Goal: Task Accomplishment & Management: Use online tool/utility

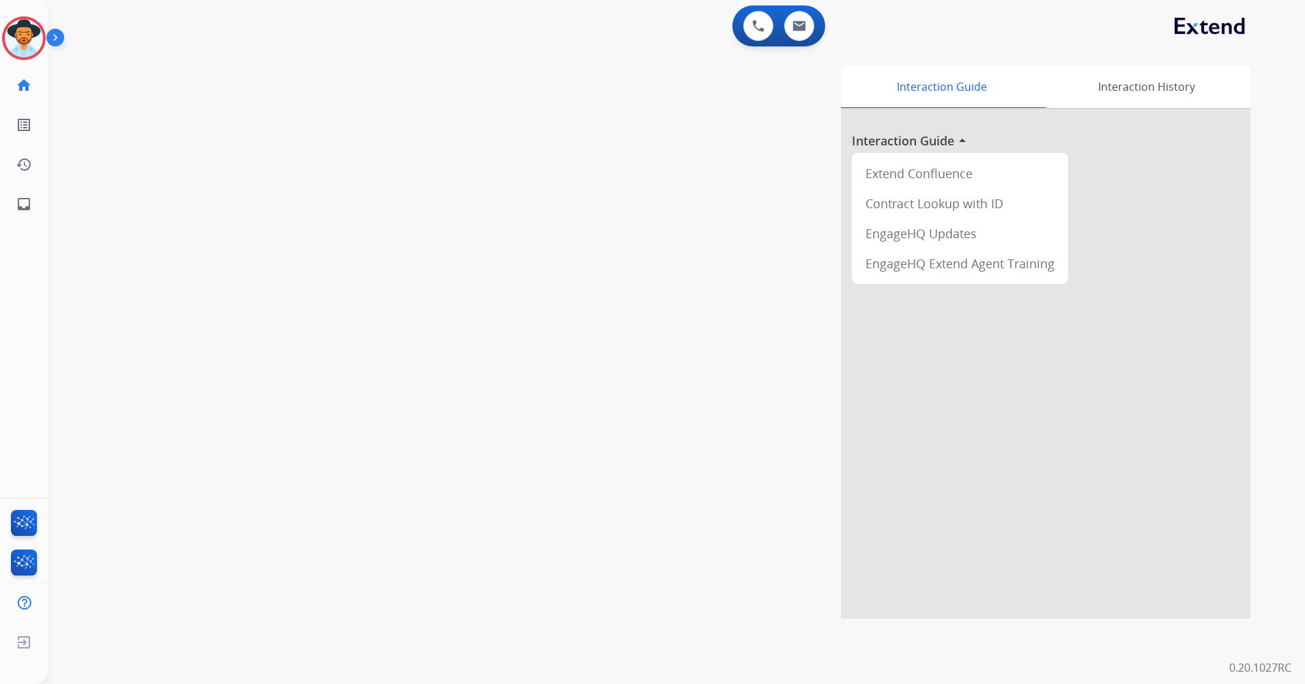
click at [27, 42] on img at bounding box center [24, 38] width 38 height 38
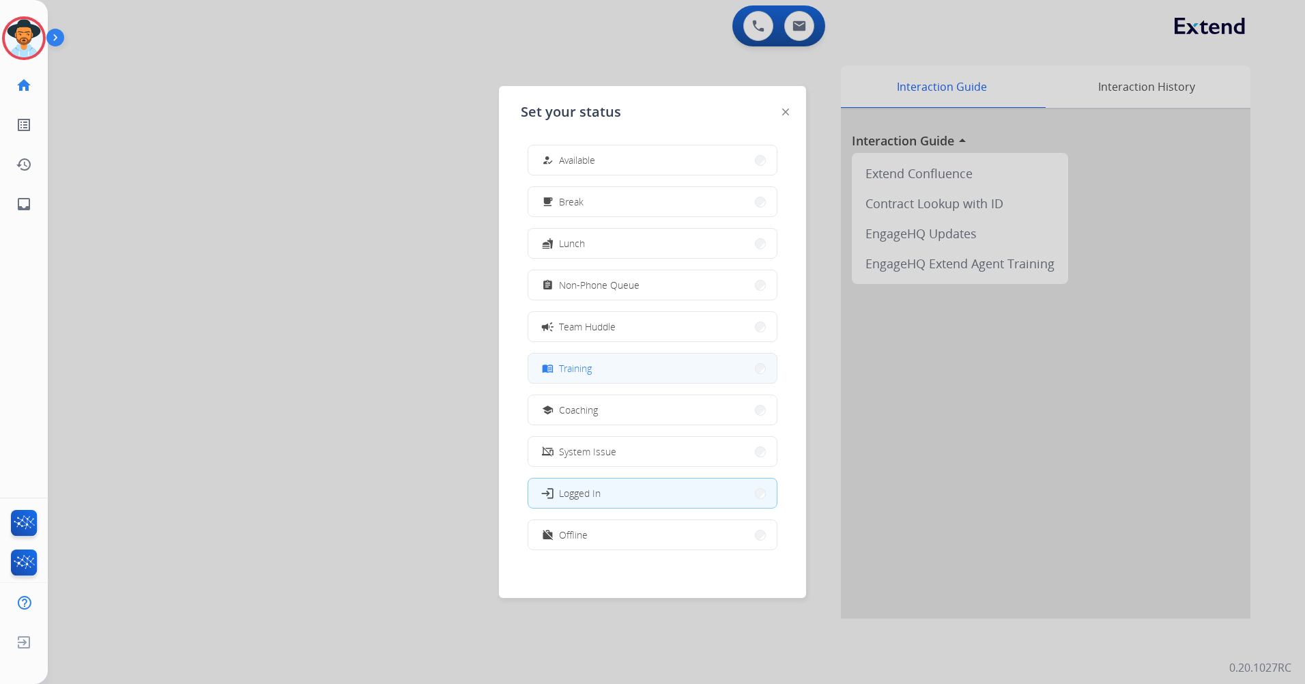
click at [676, 368] on button "menu_book Training" at bounding box center [652, 368] width 248 height 29
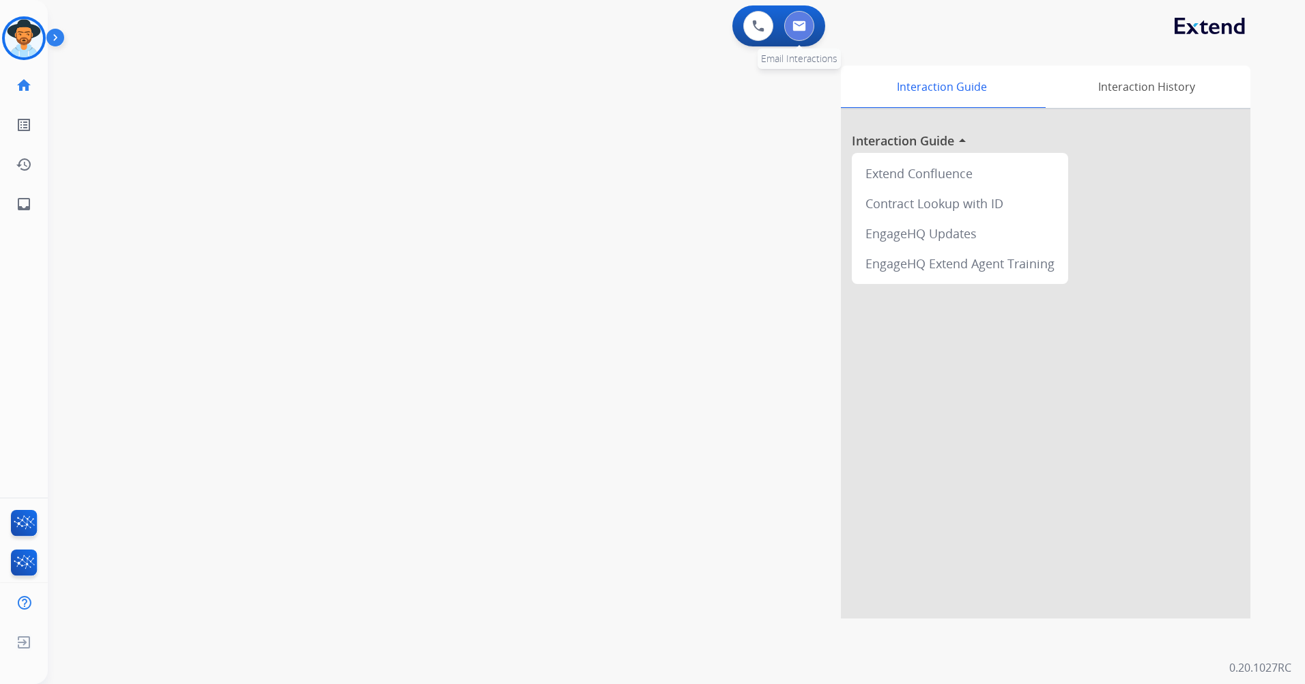
click at [795, 33] on button at bounding box center [799, 26] width 30 height 30
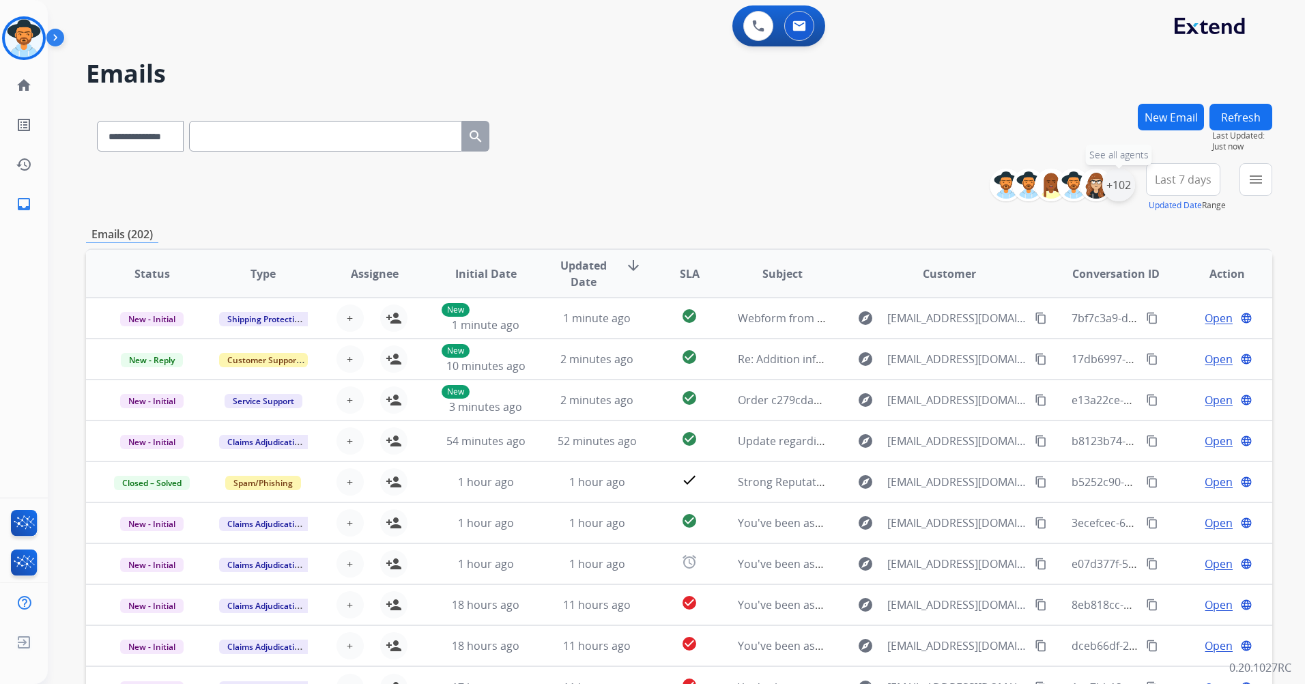
click at [1114, 186] on div "+102" at bounding box center [1118, 185] width 33 height 33
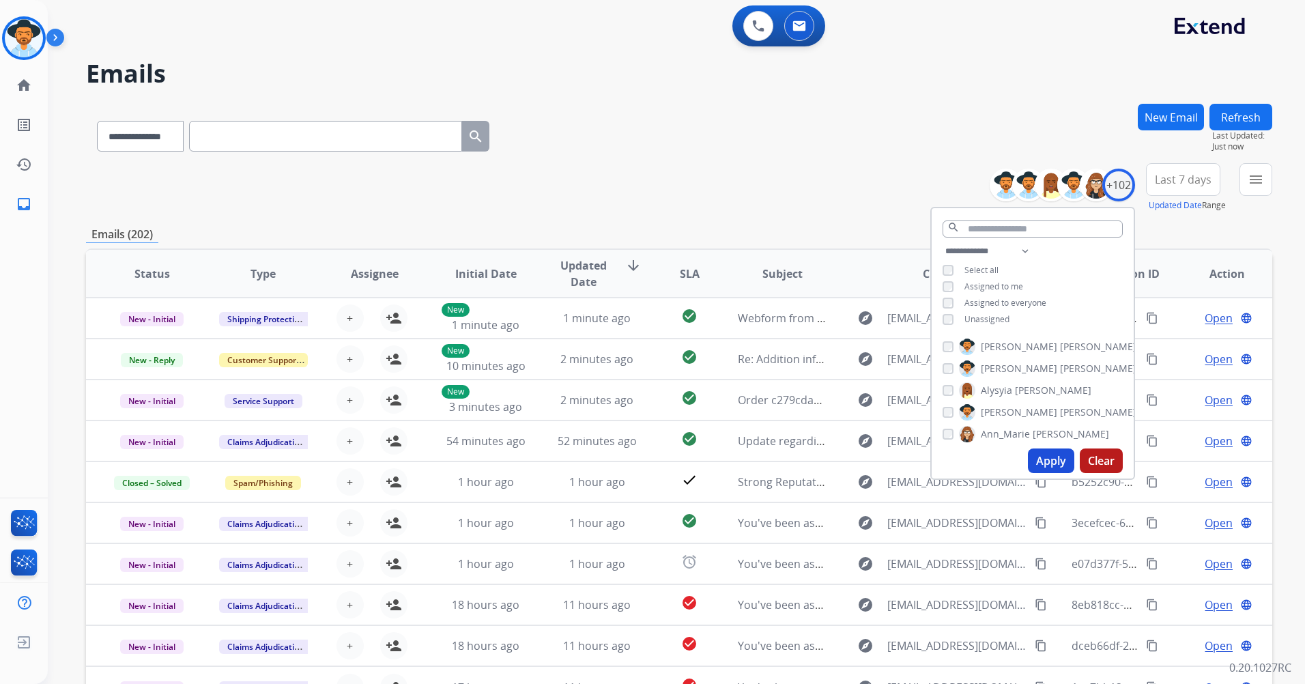
click at [984, 317] on span "Unassigned" at bounding box center [986, 319] width 45 height 12
click at [1046, 462] on button "Apply" at bounding box center [1051, 460] width 46 height 25
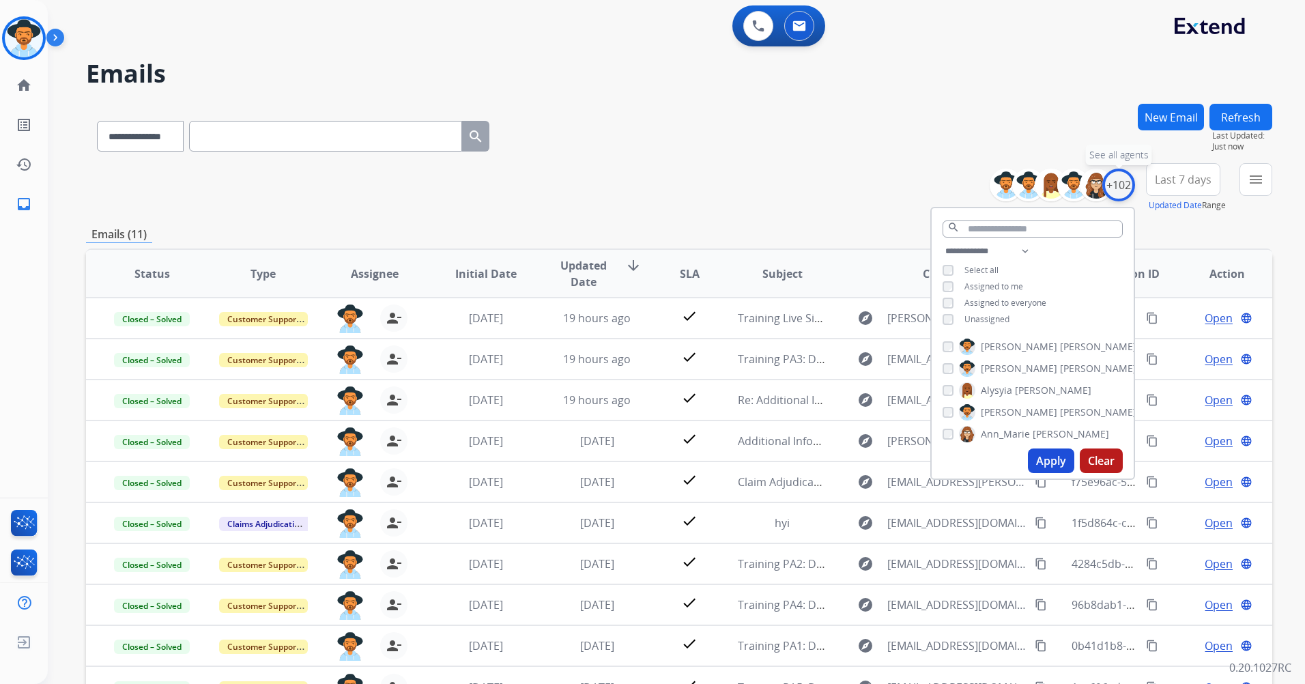
click at [1119, 188] on div "+102" at bounding box center [1118, 185] width 33 height 33
